Goal: Obtain resource: Download file/media

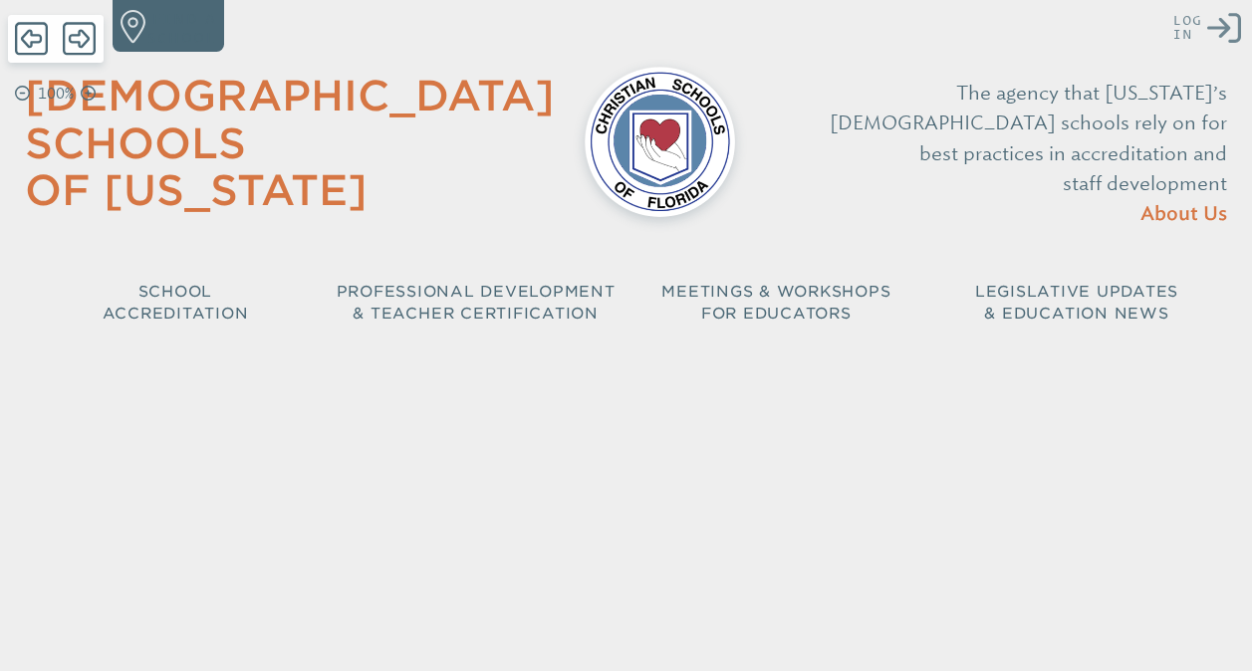
click at [1229, 32] on icon "Log in or Create Account" at bounding box center [1224, 28] width 34 height 34
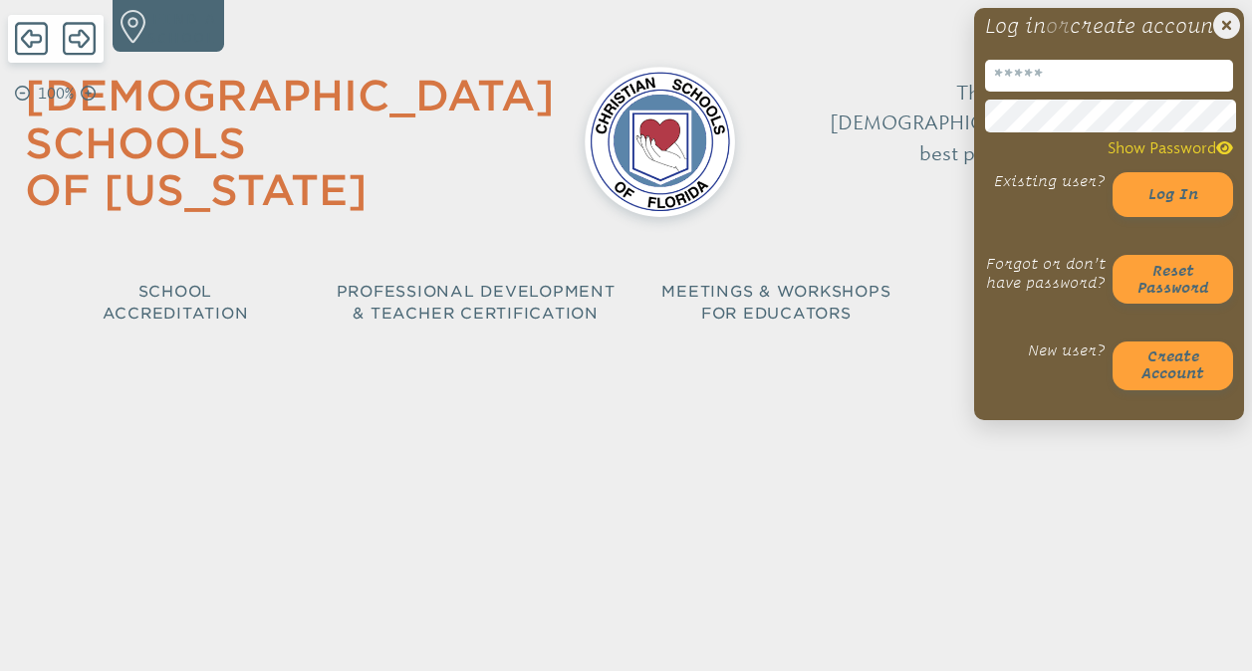
click at [1102, 92] on input "email" at bounding box center [1109, 76] width 248 height 32
type input "**********"
click at [1113, 172] on button "Log in" at bounding box center [1173, 194] width 121 height 45
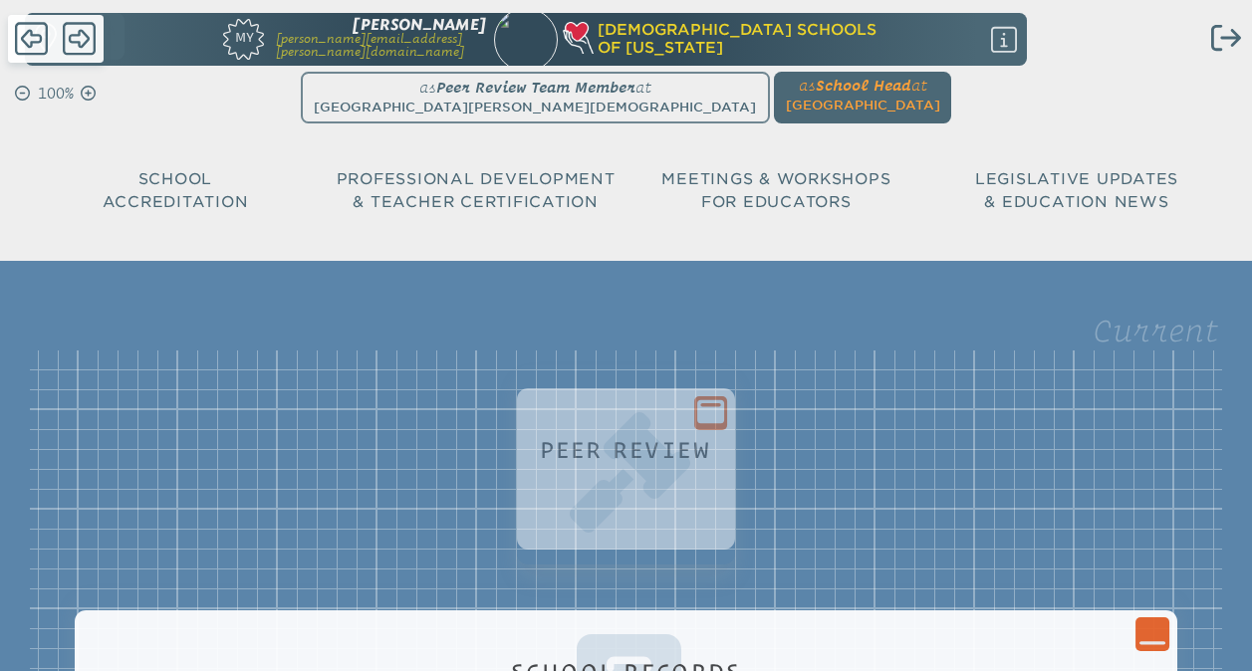
click at [544, 109] on ul "as Peer Review Team Member at Seven Rivers Christian School since September 21s…" at bounding box center [626, 98] width 1194 height 53
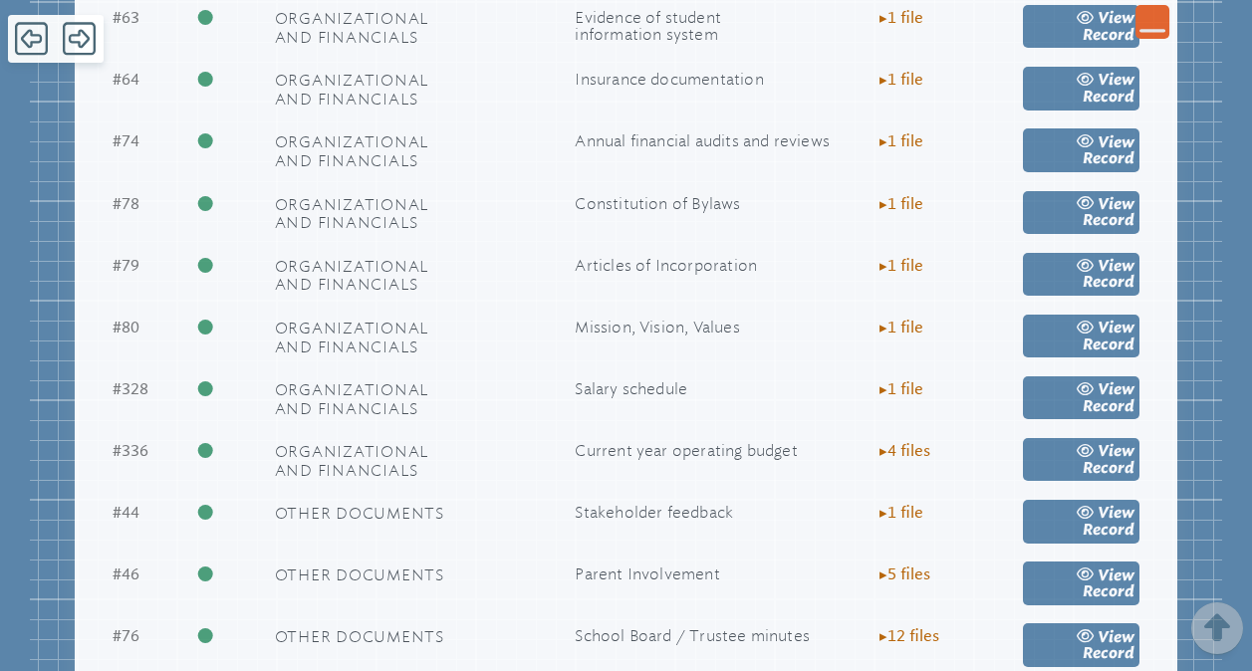
scroll to position [2309, 0]
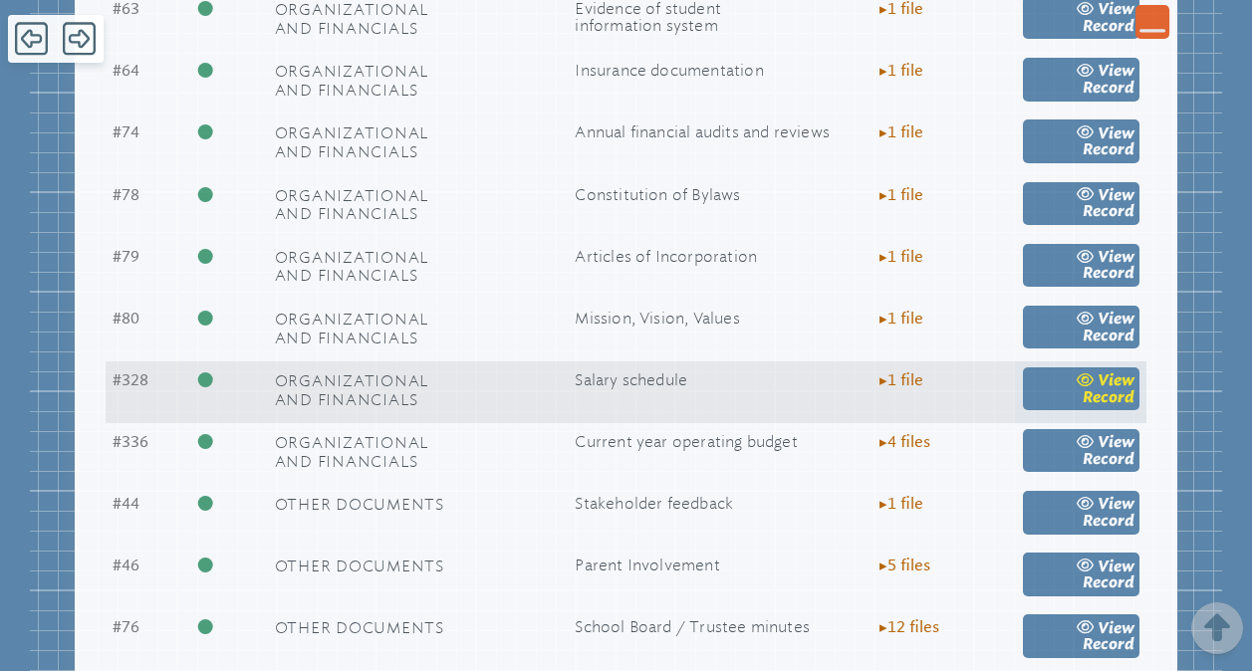
click at [1091, 386] on icon at bounding box center [1085, 380] width 17 height 13
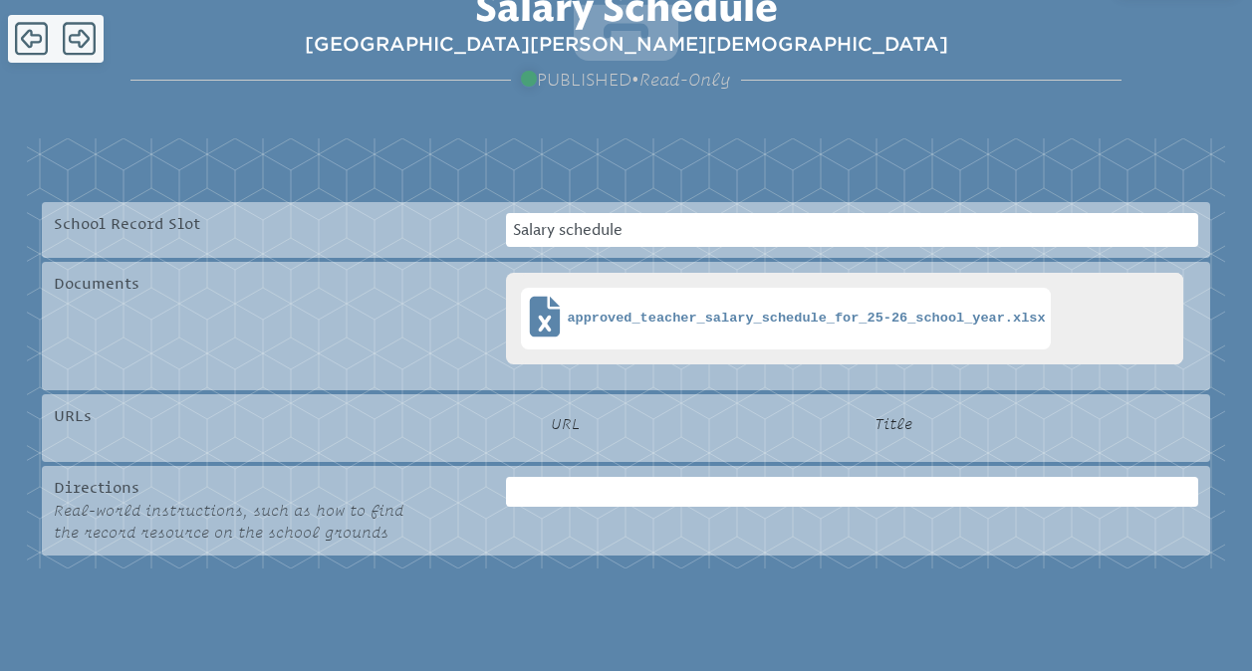
scroll to position [337, 0]
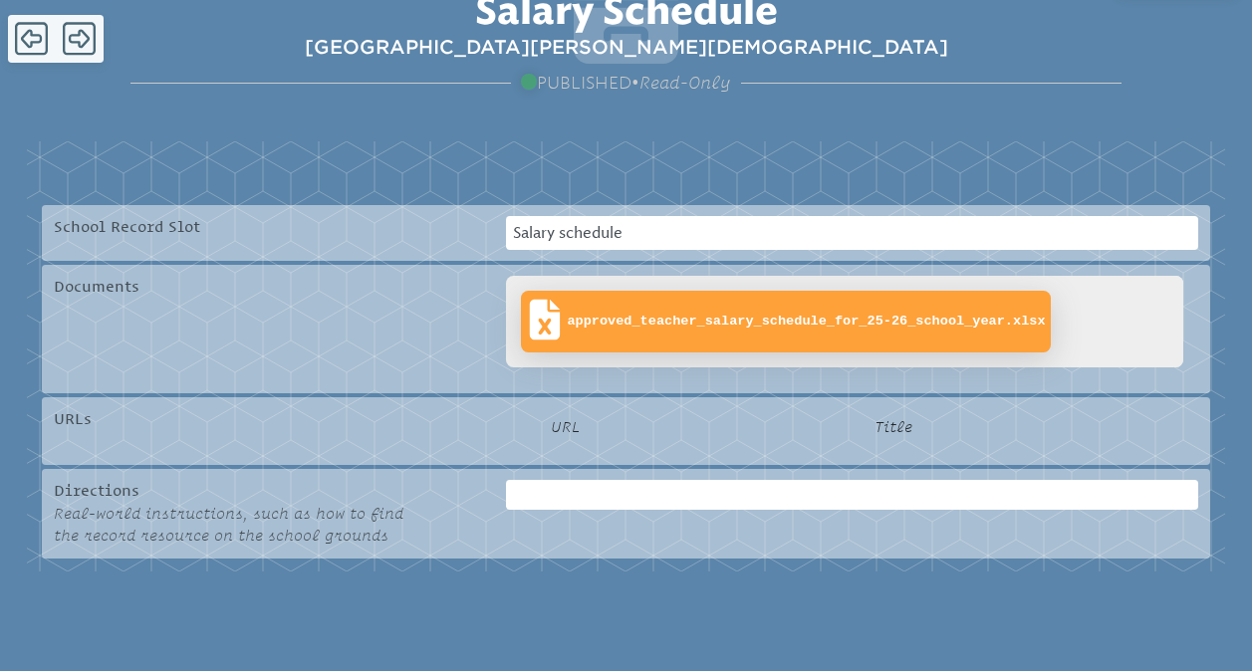
click at [897, 326] on span "approved_teacher_salary_schedule_for_25-26_school_year.xlsx" at bounding box center [806, 322] width 478 height 16
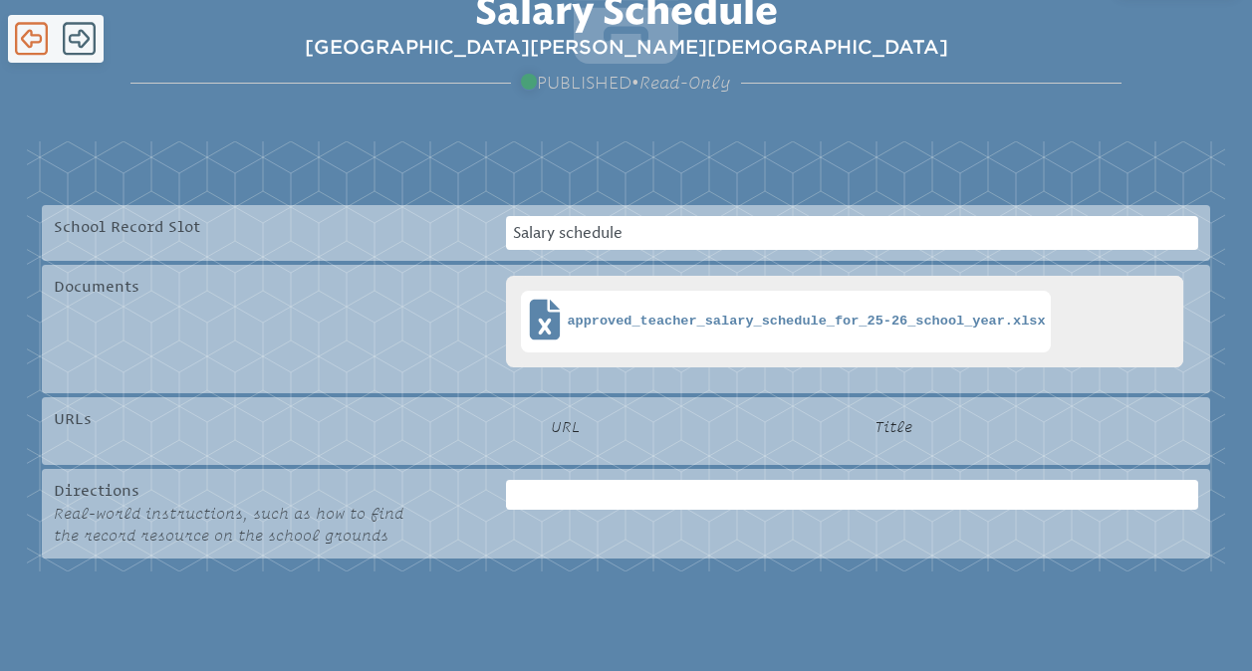
click at [35, 41] on icon at bounding box center [31, 39] width 33 height 38
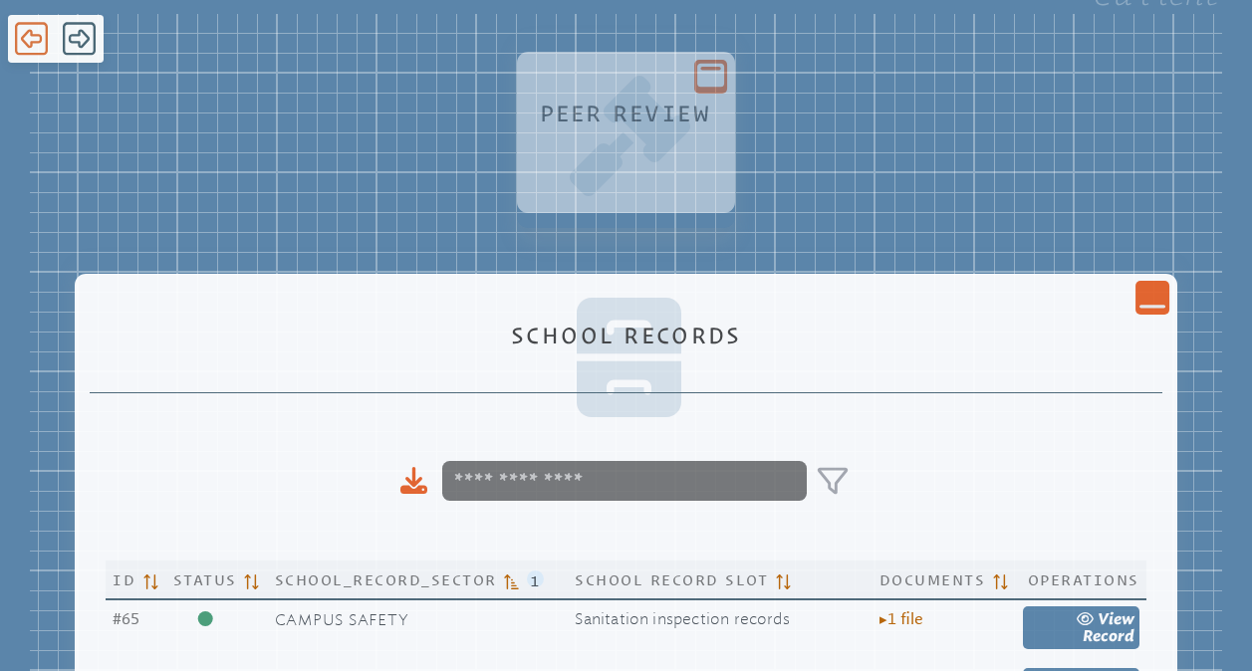
scroll to position [2309, 0]
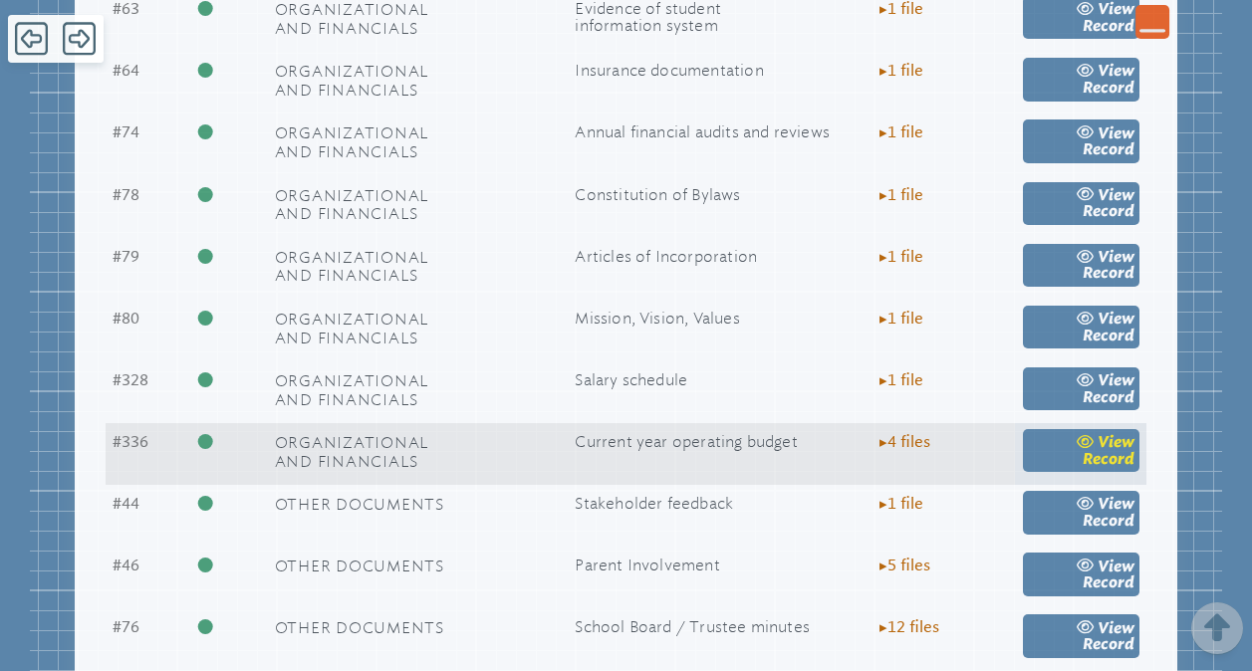
click at [1126, 468] on span "Record" at bounding box center [1109, 459] width 52 height 18
